Goal: Navigation & Orientation: Go to known website

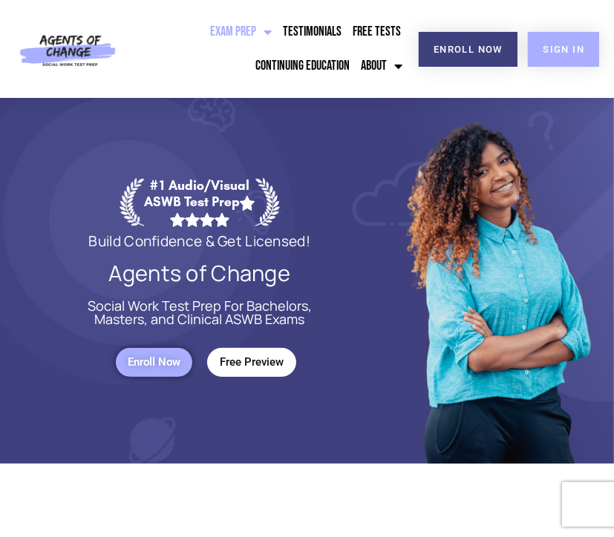
click at [553, 51] on span "SIGN IN" at bounding box center [564, 50] width 42 height 10
click at [580, 50] on span "SIGN IN" at bounding box center [564, 50] width 42 height 10
click at [555, 45] on span "SIGN IN" at bounding box center [564, 50] width 42 height 10
click at [580, 51] on span "SIGN IN" at bounding box center [564, 50] width 42 height 10
click at [569, 50] on span "SIGN IN" at bounding box center [564, 50] width 42 height 10
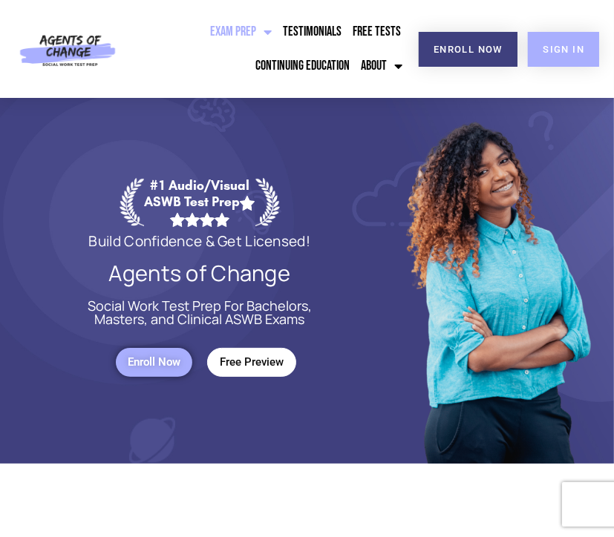
click at [579, 53] on span "SIGN IN" at bounding box center [564, 50] width 42 height 10
click at [576, 53] on span "SIGN IN" at bounding box center [564, 50] width 42 height 10
